Goal: Task Accomplishment & Management: Manage account settings

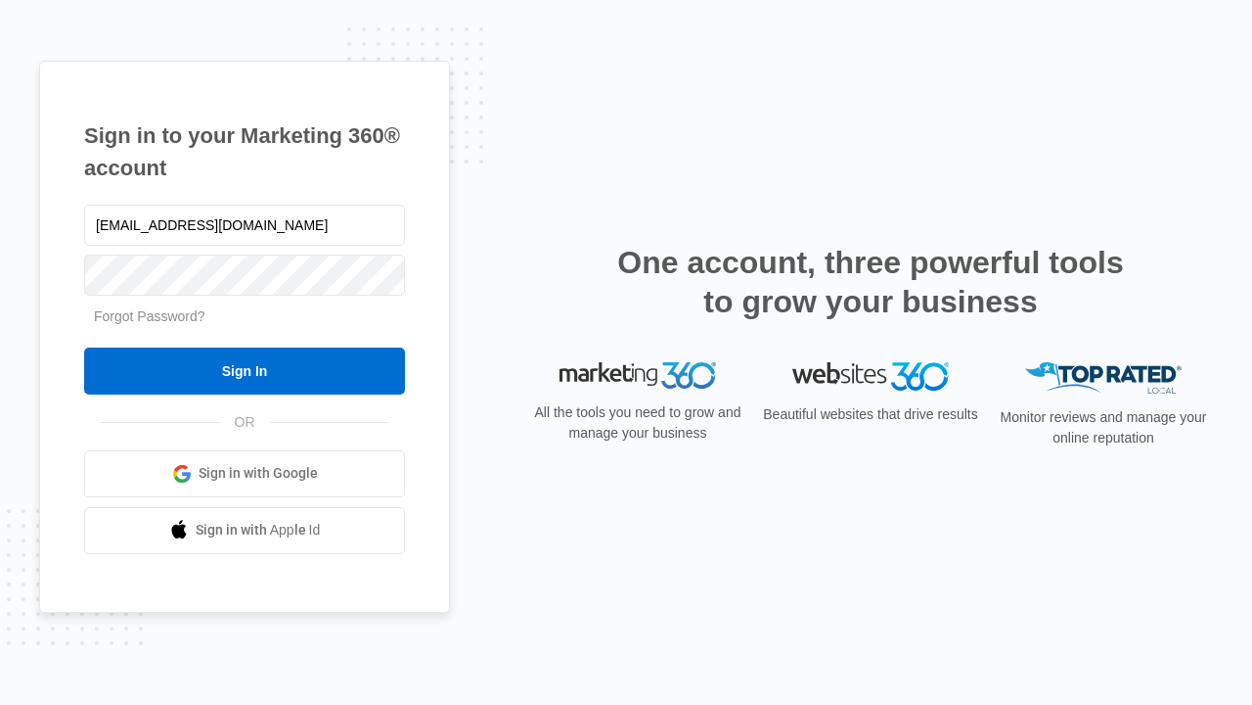
type input "dankie614@gmail.com"
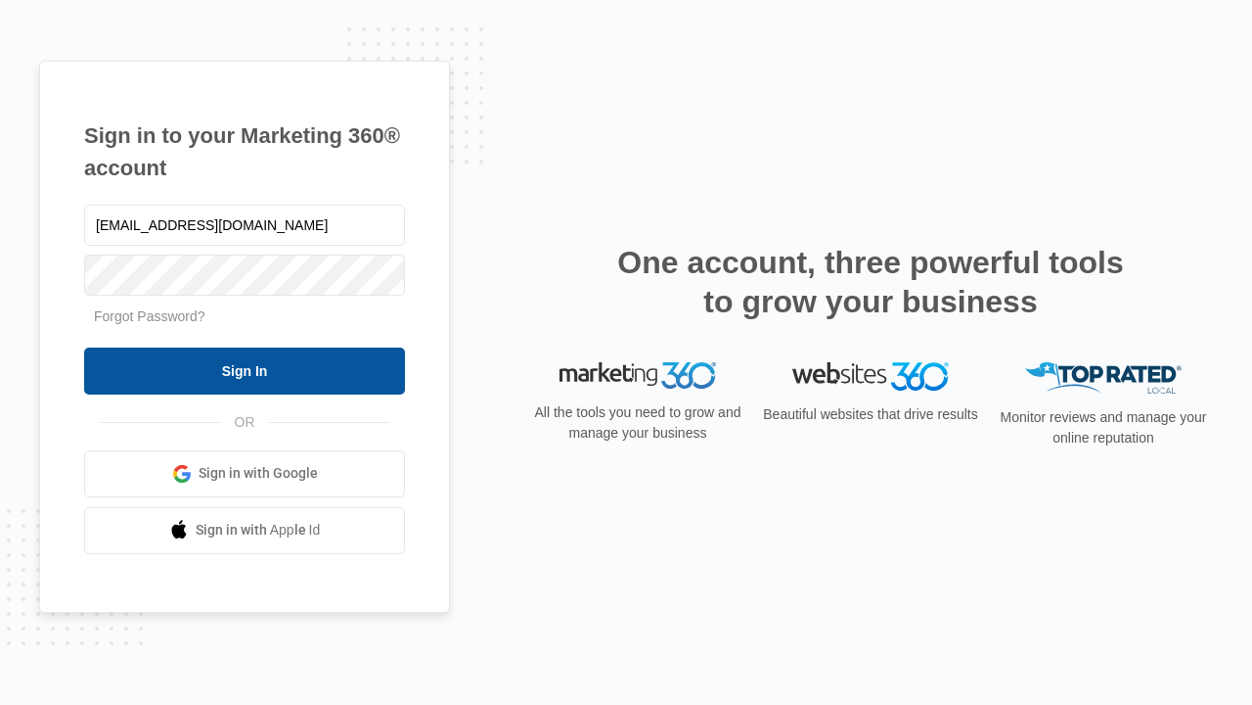
click at [245, 370] on input "Sign In" at bounding box center [244, 370] width 321 height 47
